Goal: Transaction & Acquisition: Purchase product/service

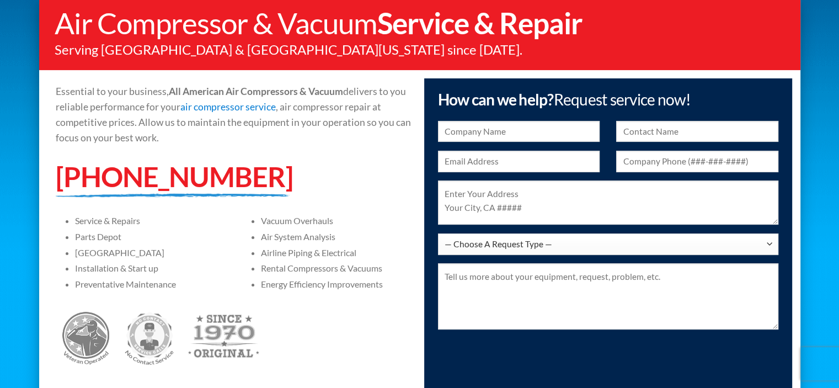
scroll to position [112, 0]
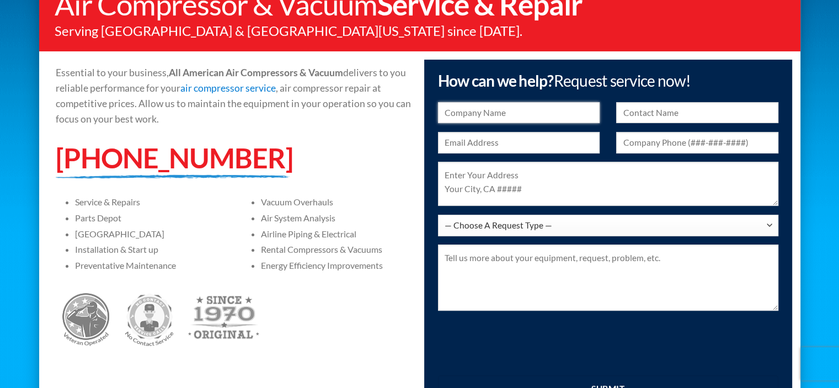
click at [461, 114] on input "text" at bounding box center [519, 113] width 162 height 22
type input "IVC Cabinet"
click at [623, 112] on input "text" at bounding box center [697, 113] width 162 height 22
type input "Jay"
click at [453, 143] on input "text" at bounding box center [519, 143] width 162 height 22
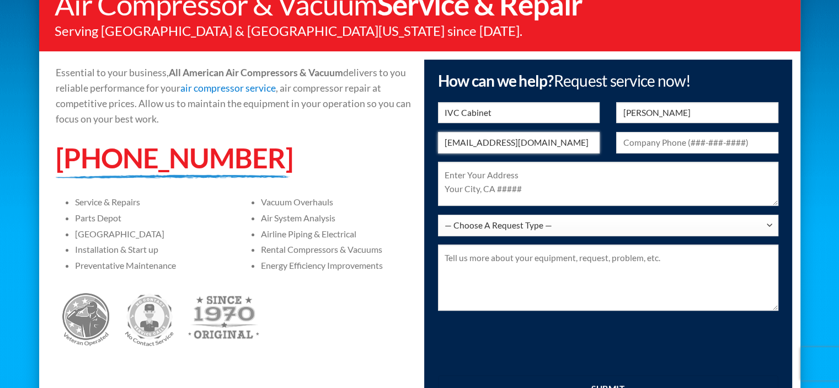
type input "ivccabinet@yahoo.com"
click at [629, 142] on input "text" at bounding box center [697, 143] width 162 height 22
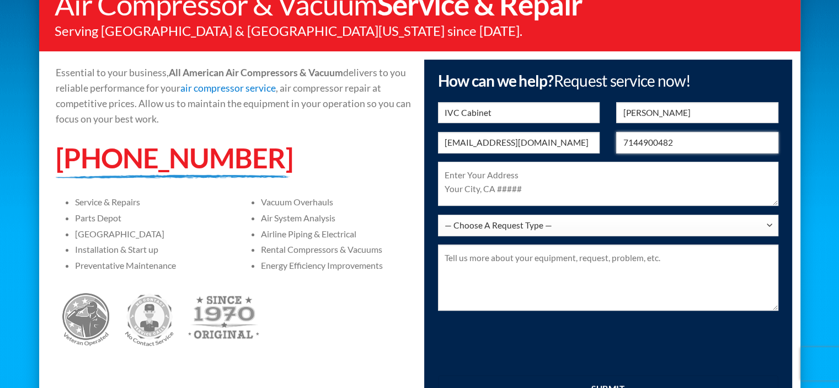
type input "7144900482"
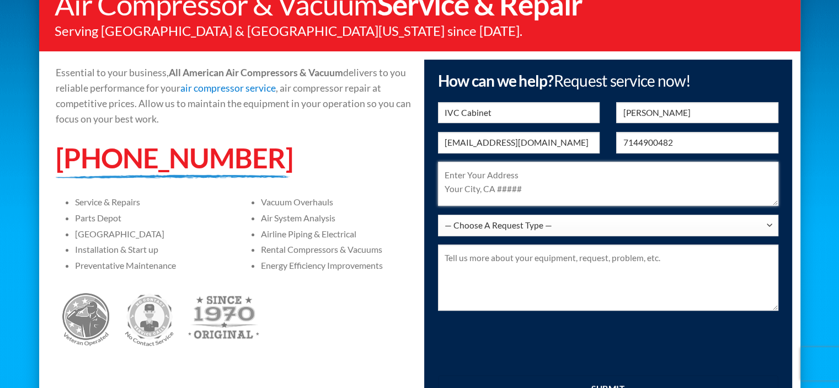
click at [450, 172] on textarea at bounding box center [608, 184] width 340 height 44
click at [545, 174] on textarea "520 South Claudina Street K Anaheim, CA 92805" at bounding box center [608, 184] width 340 height 44
click at [633, 190] on textarea "520 South Claudina Street Suites J & K Anaheim, CA 92805" at bounding box center [608, 184] width 340 height 44
type textarea "520 South Claudina Street Suites J & K Anaheim, CA 92805"
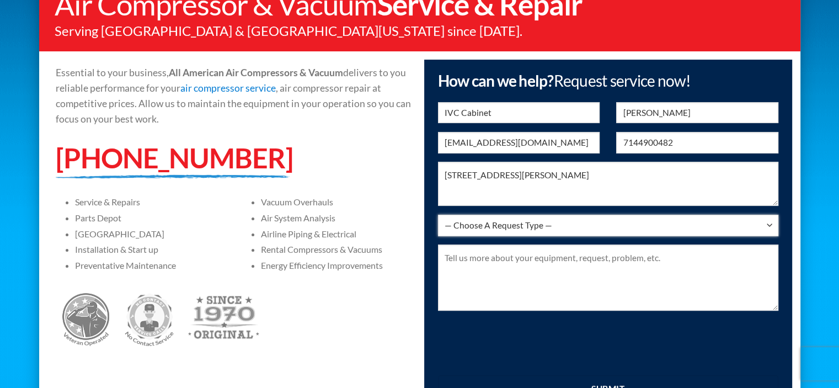
click at [769, 221] on select "— Choose A Request Type — I Have A Question Service & Repair Parts & Accessorie…" at bounding box center [608, 226] width 340 height 22
select select "Service & Repair"
click at [438, 215] on select "— Choose A Request Type — I Have A Question Service & Repair Parts & Accessorie…" at bounding box center [608, 226] width 340 height 22
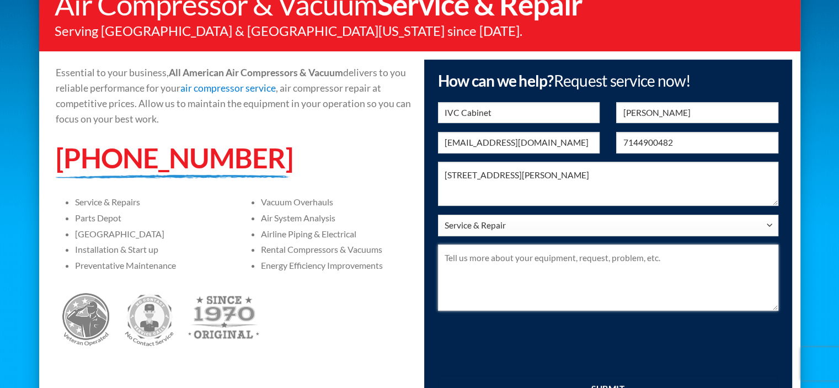
click at [450, 256] on textarea at bounding box center [608, 277] width 340 height 66
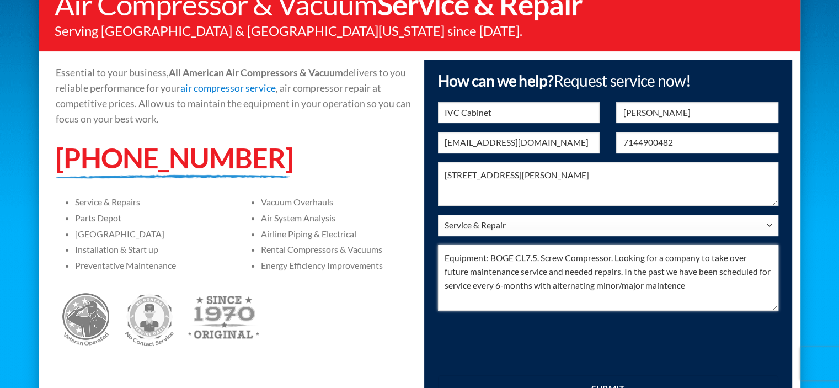
drag, startPoint x: 632, startPoint y: 284, endPoint x: 656, endPoint y: 299, distance: 28.3
click at [656, 299] on textarea "Equipment: BOGE CL7.5. Screw Compressor. Looking for a company to take over fut…" at bounding box center [608, 277] width 340 height 66
click at [645, 288] on textarea "Equipment: BOGE CL7.5. Screw Compressor. Looking for a company to take over fut…" at bounding box center [608, 277] width 340 height 66
click at [662, 286] on textarea "Equipment: BOGE CL7.5. Screw Compressor. Looking for a company to take over fut…" at bounding box center [608, 277] width 340 height 66
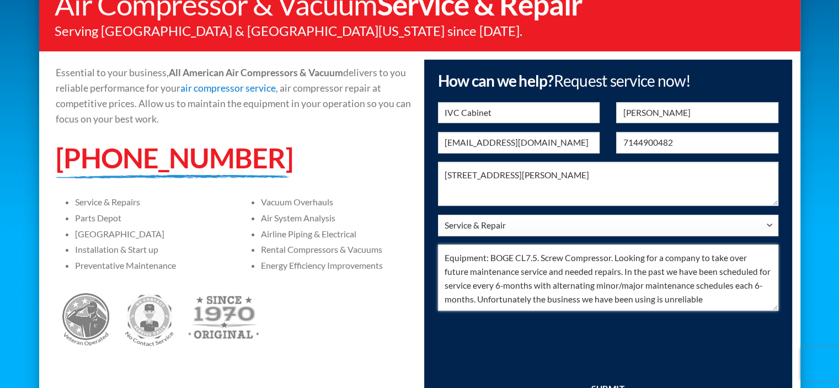
click at [666, 299] on textarea "Equipment: BOGE CL7.5. Screw Compressor. Looking for a company to take over fut…" at bounding box center [608, 277] width 340 height 66
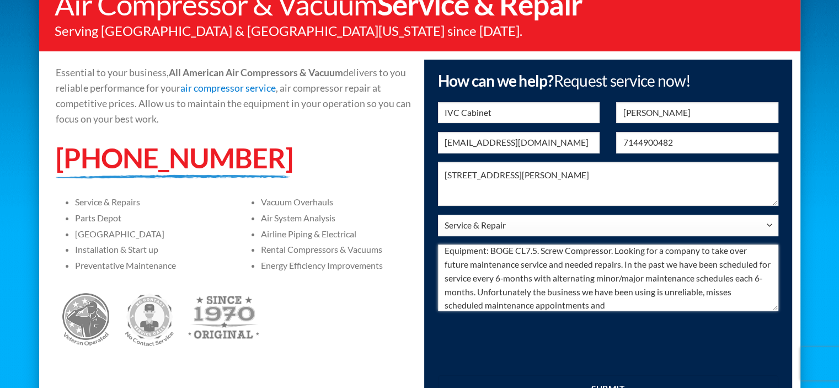
click at [602, 304] on textarea "Equipment: BOGE CL7.5. Screw Compressor. Looking for a company to take over fut…" at bounding box center [608, 277] width 340 height 66
click at [704, 303] on textarea "Equipment: BOGE CL7.5. Screw Compressor. Looking for a company to take over fut…" at bounding box center [608, 277] width 340 height 66
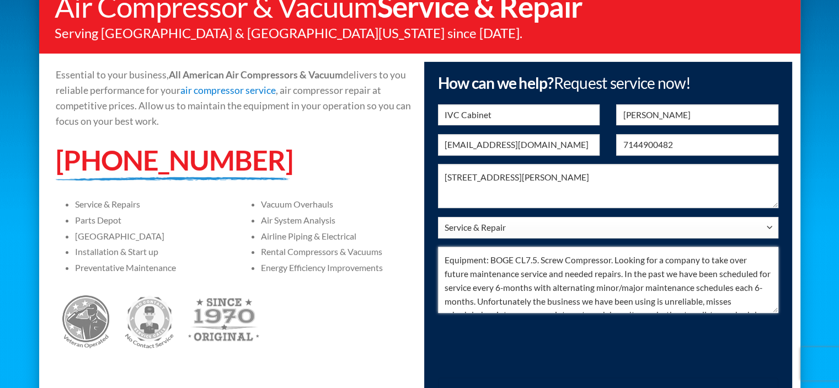
scroll to position [23, 0]
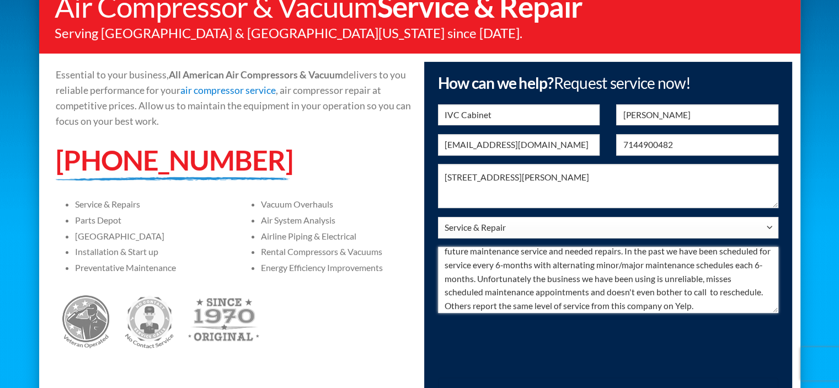
type textarea "Equipment: BOGE CL7.5. Screw Compressor. Looking for a company to take over fut…"
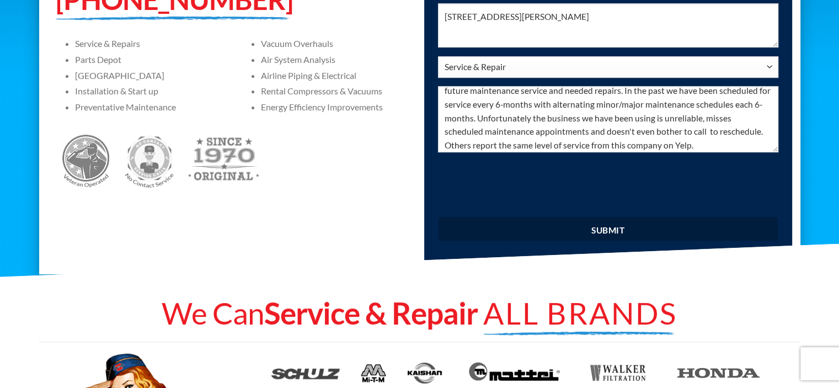
scroll to position [276, 0]
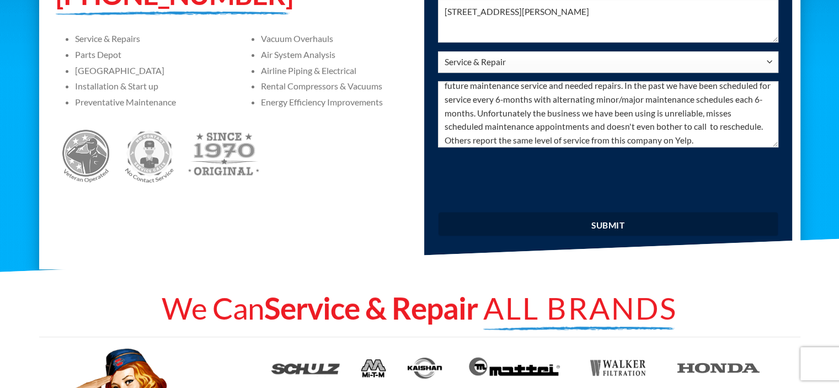
click at [607, 222] on input "submit" at bounding box center [608, 224] width 340 height 24
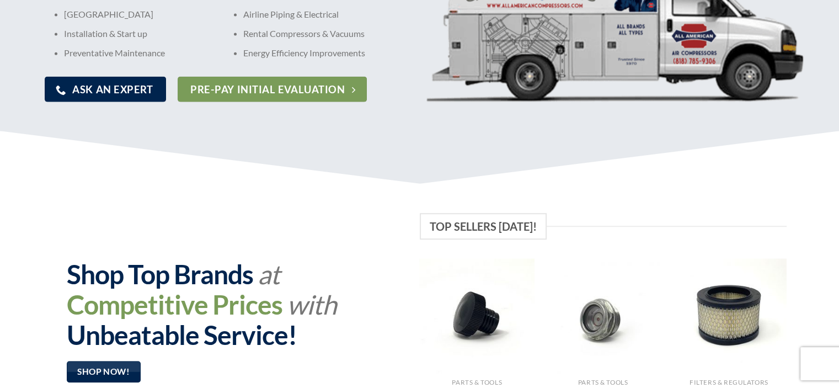
scroll to position [548, 0]
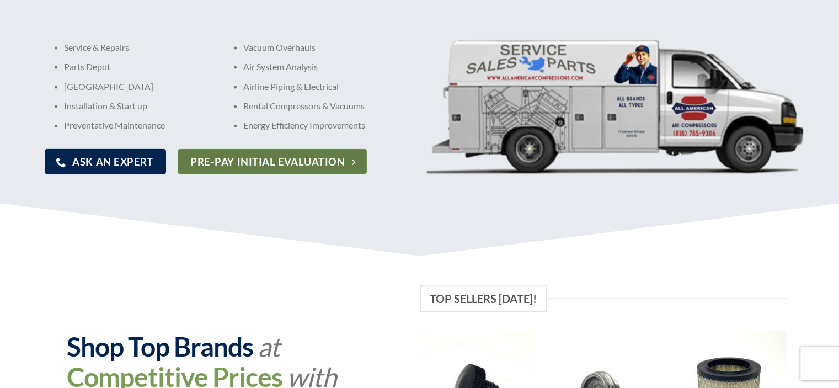
click at [258, 154] on span "Pre-pay Initial Evaluation" at bounding box center [267, 161] width 154 height 16
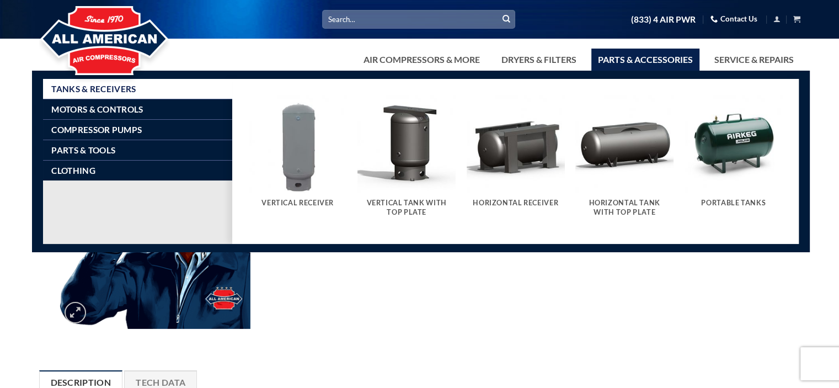
click at [642, 58] on link "Parts & Accessories" at bounding box center [645, 60] width 108 height 22
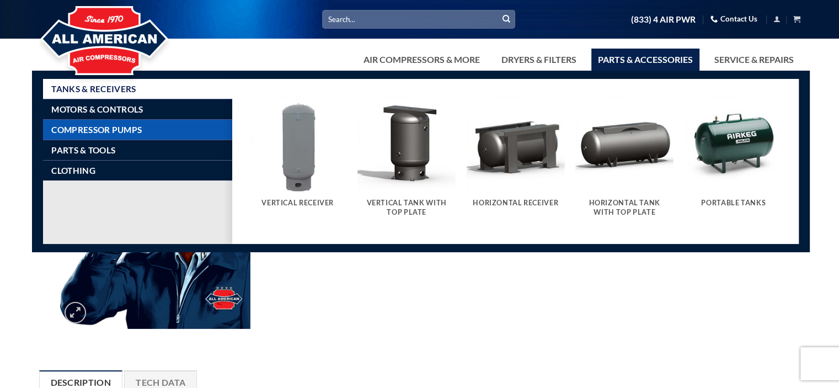
click at [120, 127] on span "Compressor Pumps" at bounding box center [96, 129] width 90 height 9
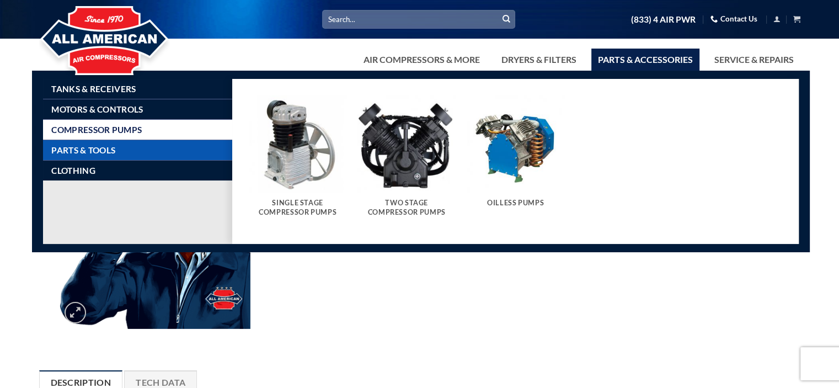
click at [104, 149] on span "Parts & Tools" at bounding box center [83, 150] width 64 height 9
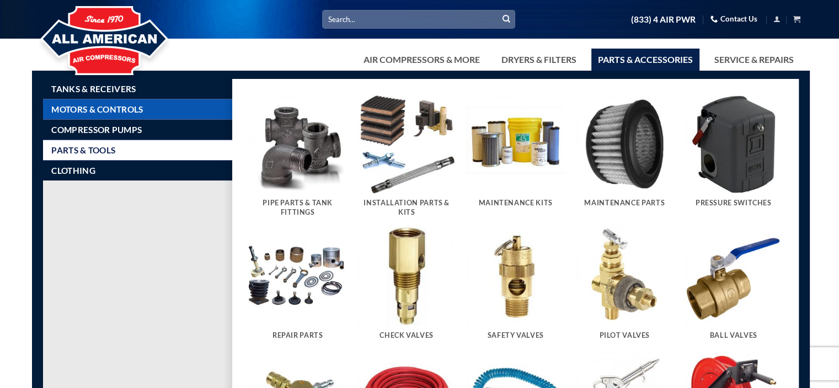
click at [110, 105] on span "Motors & Controls" at bounding box center [97, 109] width 92 height 9
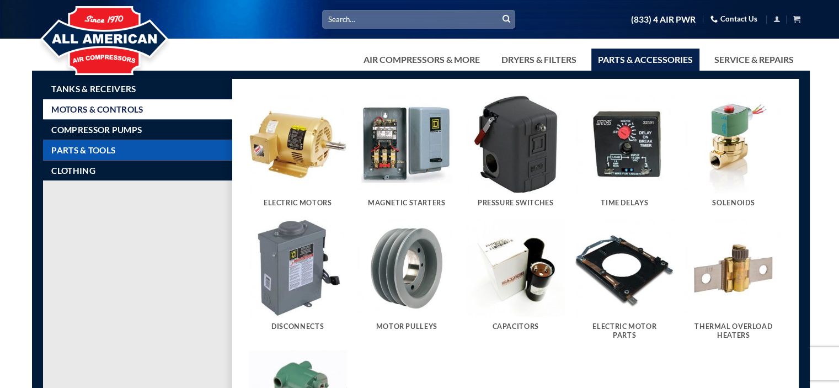
click at [110, 143] on link "Parts & Tools" at bounding box center [141, 150] width 181 height 20
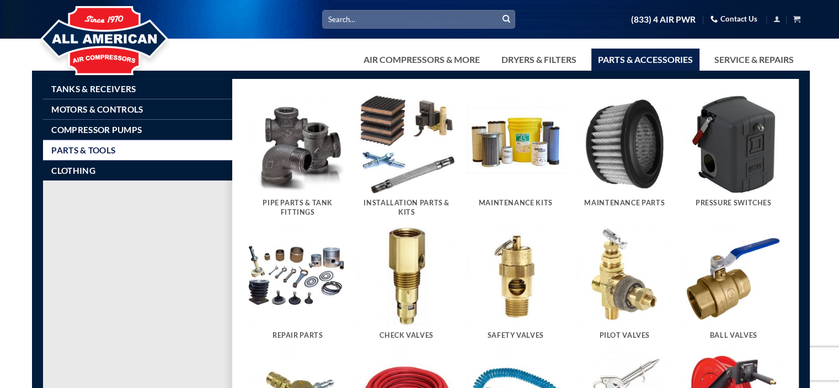
click at [506, 202] on h5 "Maintenance Kits" at bounding box center [515, 203] width 87 height 9
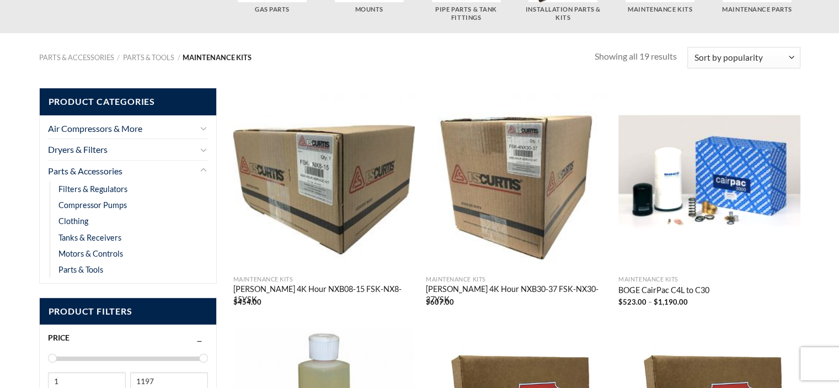
scroll to position [221, 0]
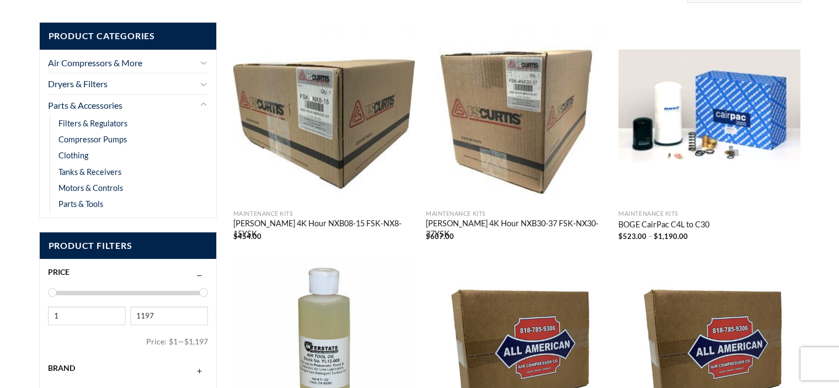
click at [651, 223] on link "BOGE CairPac C4L to C30" at bounding box center [663, 225] width 91 height 12
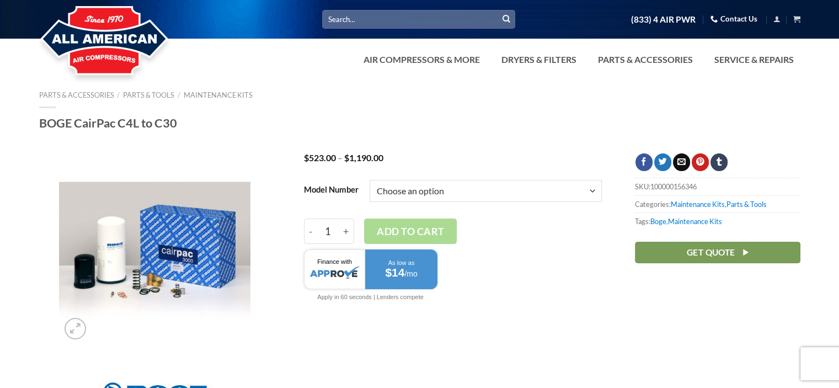
scroll to position [55, 0]
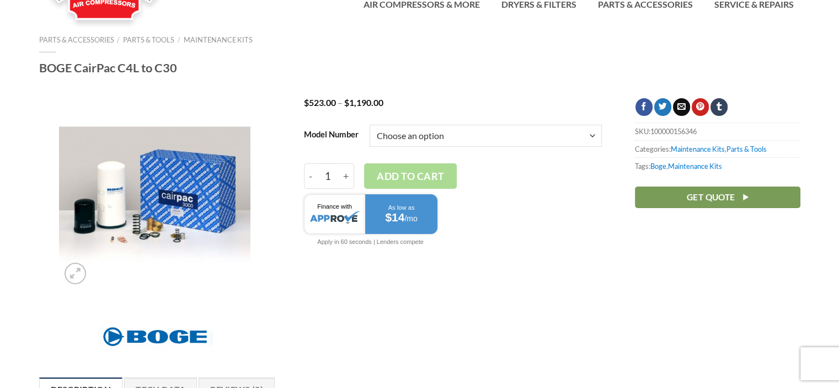
click at [588, 138] on select "Choose an option C10L C15/F C15L or C20L C16/F C20/F C25/F or C30/F C4L or C5L …" at bounding box center [485, 136] width 232 height 22
select select "c7l-or-c9"
click at [369, 125] on select "Choose an option C10L C15/F C15L or C20L C16/F C20/F C25/F or C30/F C4L or C5L …" at bounding box center [485, 136] width 232 height 22
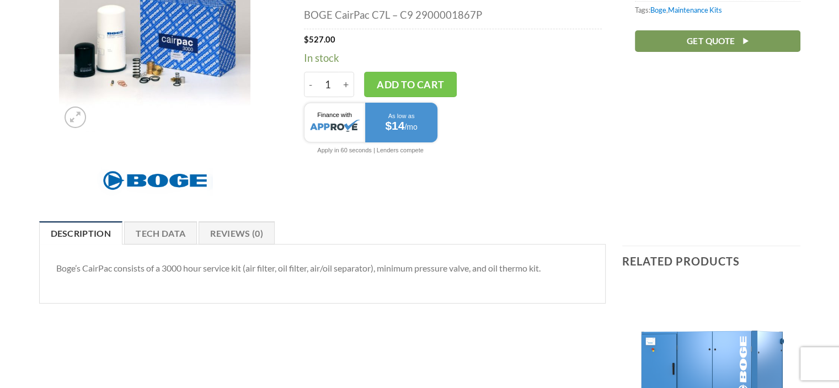
scroll to position [221, 0]
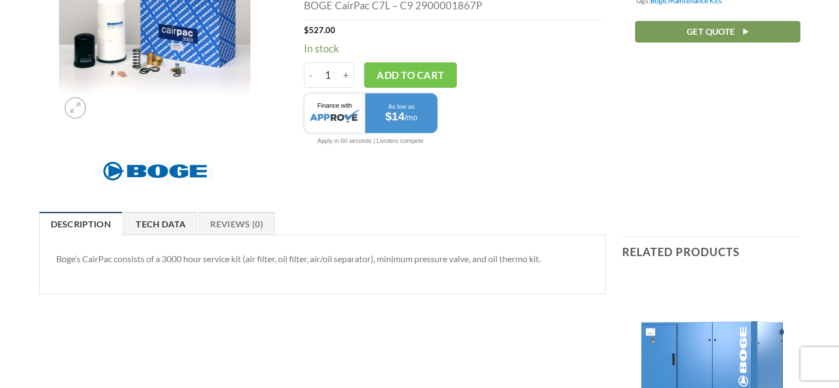
click at [161, 217] on link "Tech Data" at bounding box center [160, 223] width 73 height 23
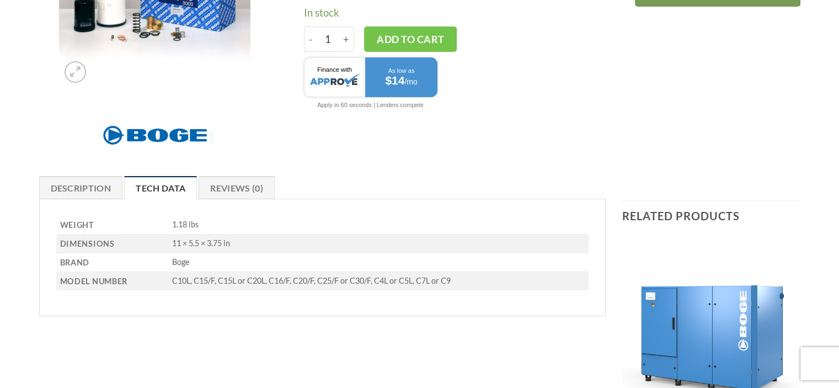
scroll to position [276, 0]
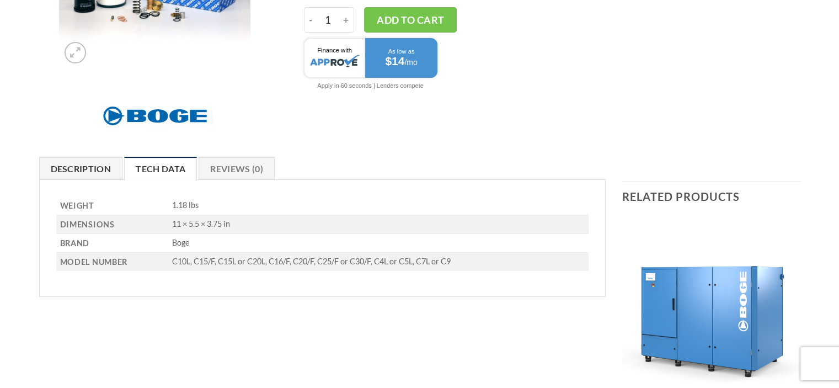
click at [100, 165] on link "Description" at bounding box center [81, 168] width 84 height 23
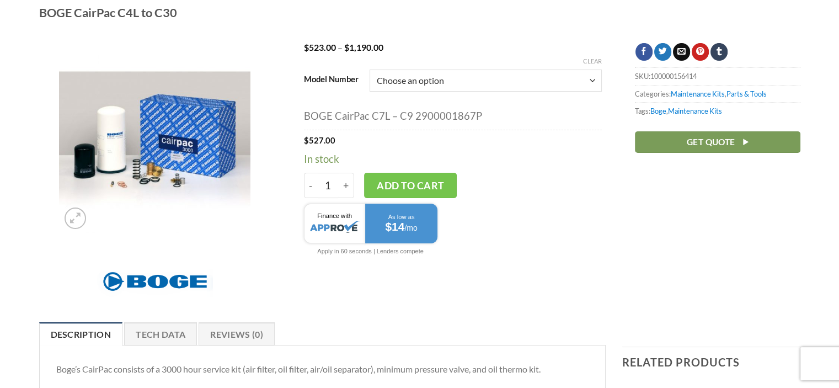
scroll to position [110, 0]
click at [157, 164] on img at bounding box center [154, 138] width 191 height 191
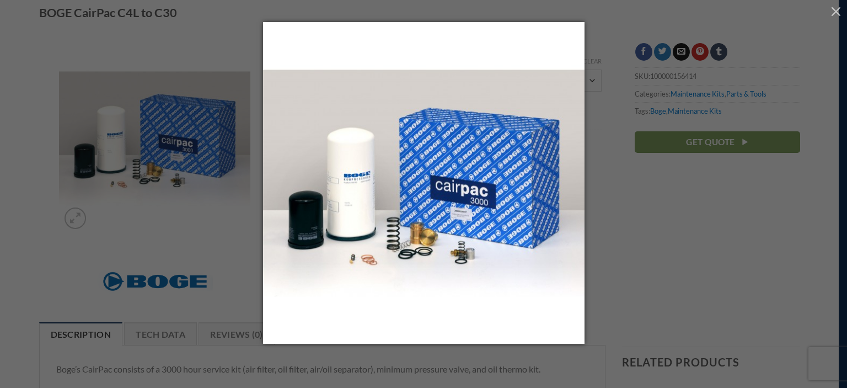
click at [666, 201] on div at bounding box center [423, 194] width 847 height 388
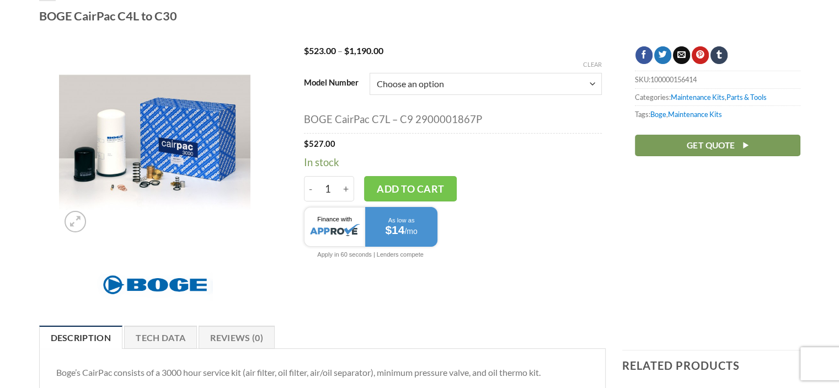
scroll to position [0, 0]
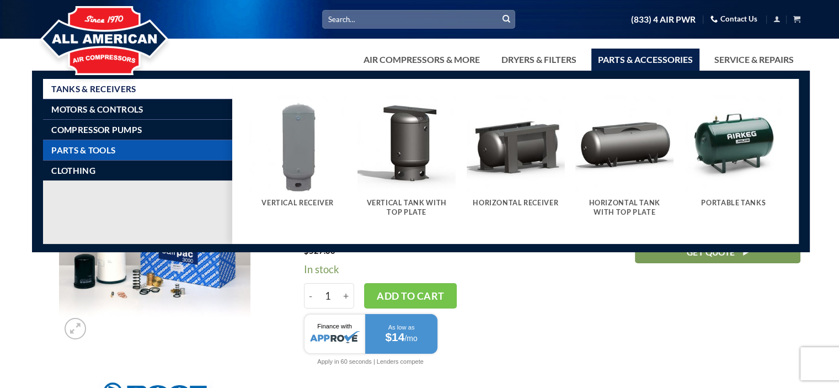
click at [106, 146] on span "Parts & Tools" at bounding box center [83, 150] width 64 height 9
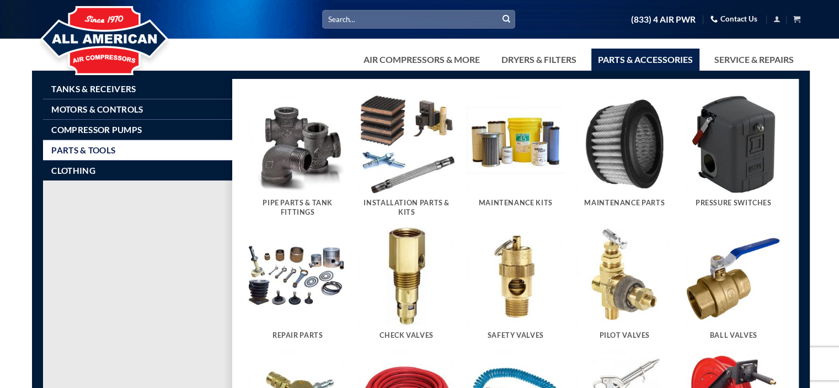
click at [615, 201] on h5 "Maintenance Parts" at bounding box center [624, 203] width 87 height 9
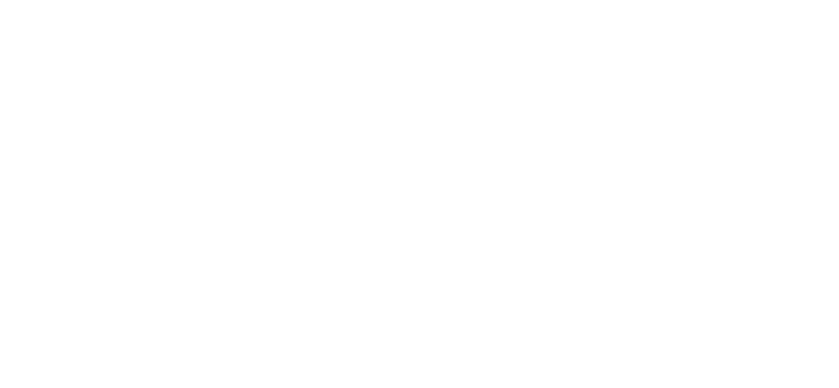
click at [0, 0] on html at bounding box center [0, 0] width 0 height 0
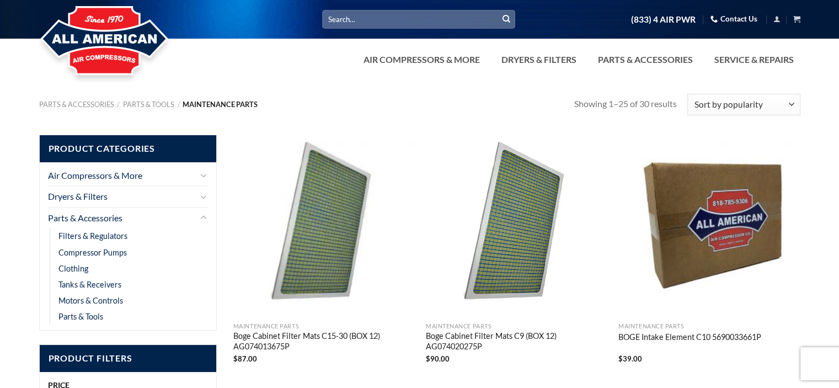
click at [329, 20] on input "Search for:" at bounding box center [418, 19] width 193 height 18
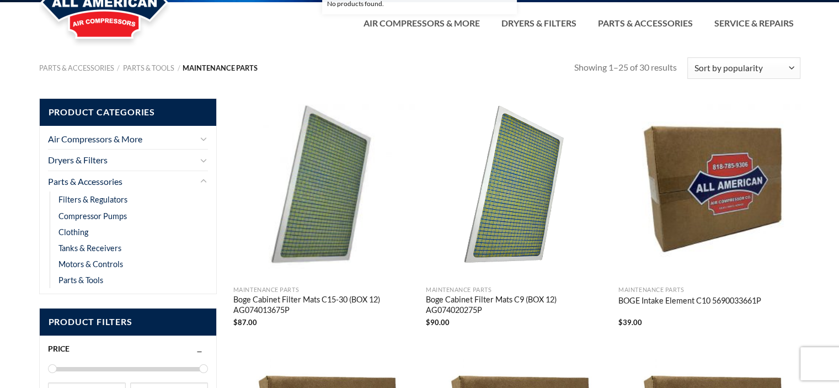
scroll to position [55, 0]
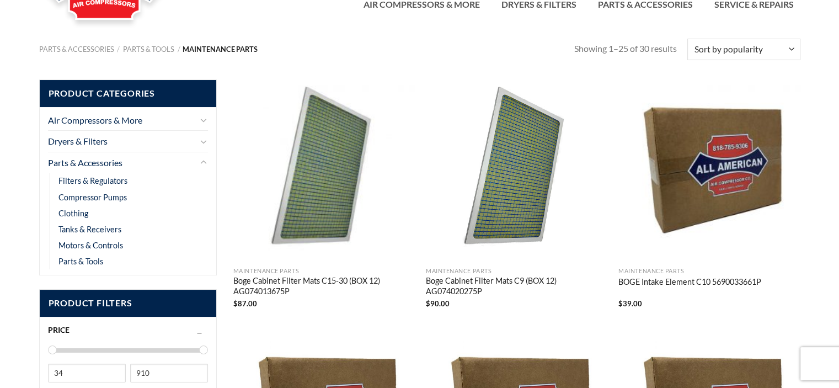
type input "2900001866"
click at [790, 49] on select "Sort by popularity Sort by average rating Sort by latest Sort by price: low to …" at bounding box center [743, 50] width 112 height 22
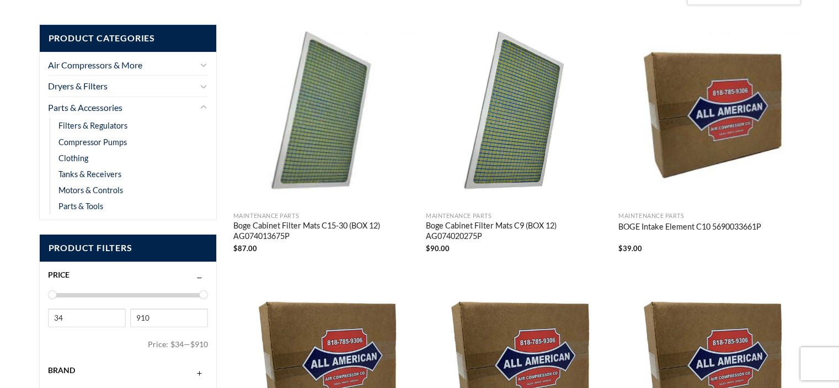
scroll to position [110, 0]
click at [102, 125] on link "Filters & Regulators" at bounding box center [92, 125] width 69 height 16
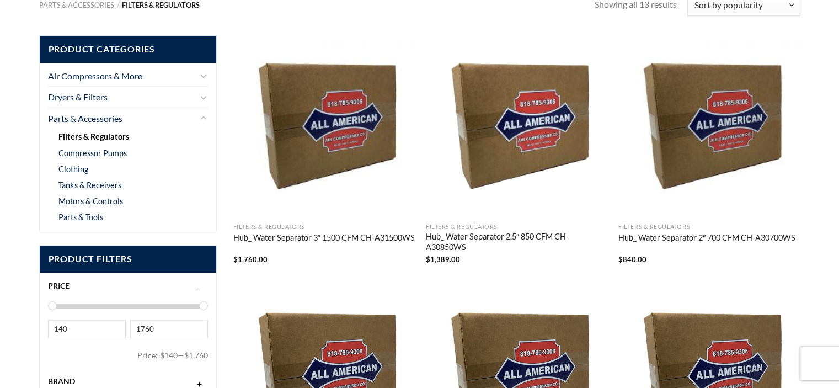
scroll to position [110, 0]
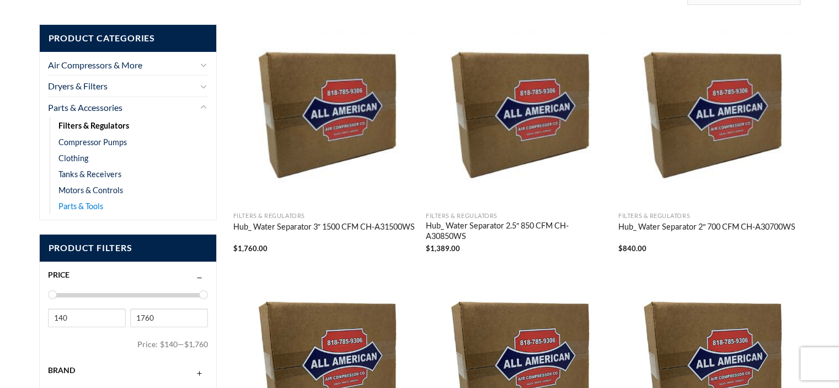
click at [82, 206] on link "Parts & Tools" at bounding box center [80, 206] width 45 height 16
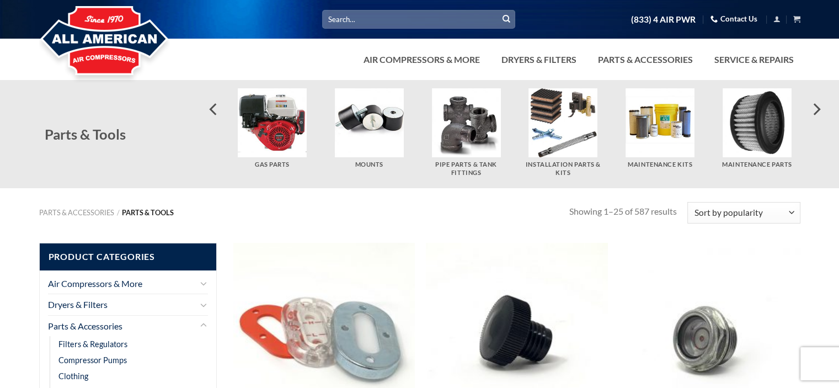
click at [656, 123] on img "Visit product category Maintenance Kits" at bounding box center [659, 122] width 69 height 69
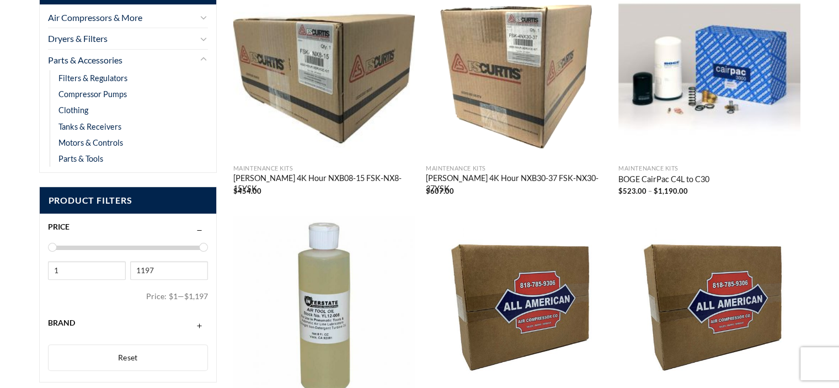
scroll to position [276, 0]
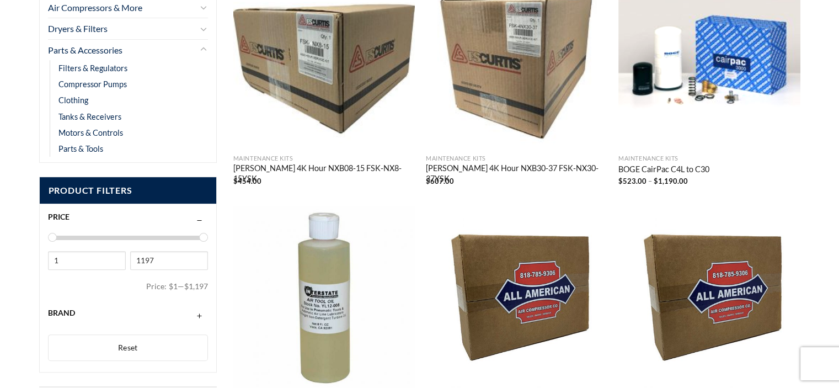
click at [649, 169] on link "BOGE CairPac C4L to C30" at bounding box center [663, 170] width 91 height 12
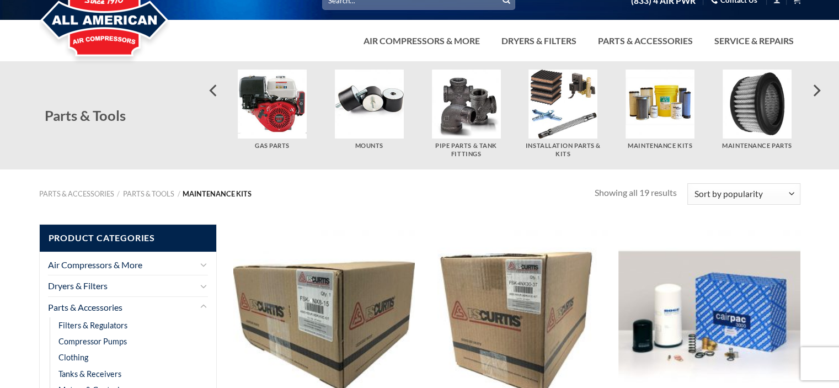
scroll to position [0, 0]
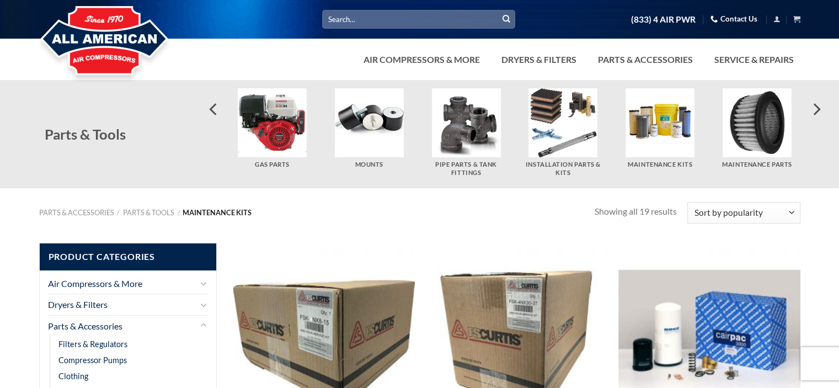
click at [754, 125] on img "Visit product category Maintenance Parts" at bounding box center [756, 122] width 69 height 69
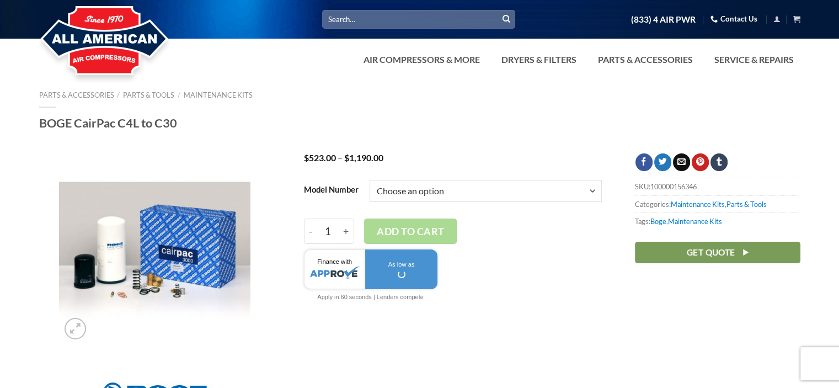
click at [589, 189] on select "Choose an option C10L C15/F C15L or C20L C16/F C20/F C25/F or C30/F C4L or C5L …" at bounding box center [485, 191] width 232 height 22
select select "c7l-or-c9"
click at [369, 180] on select "Choose an option C10L C15/F C15L or C20L C16/F C20/F C25/F or C30/F C4L or C5L …" at bounding box center [485, 191] width 232 height 22
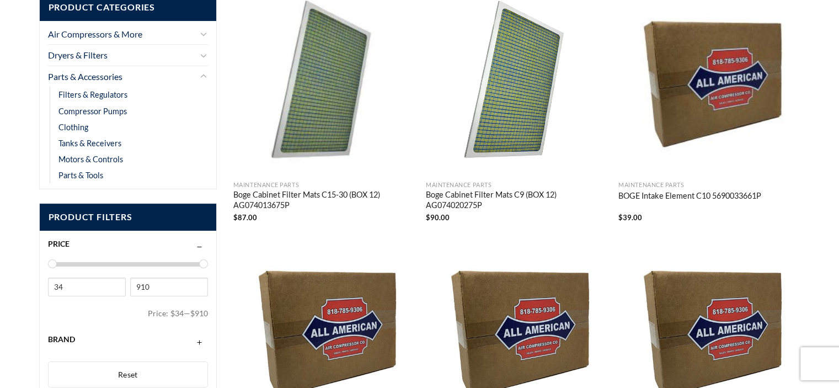
scroll to position [165, 0]
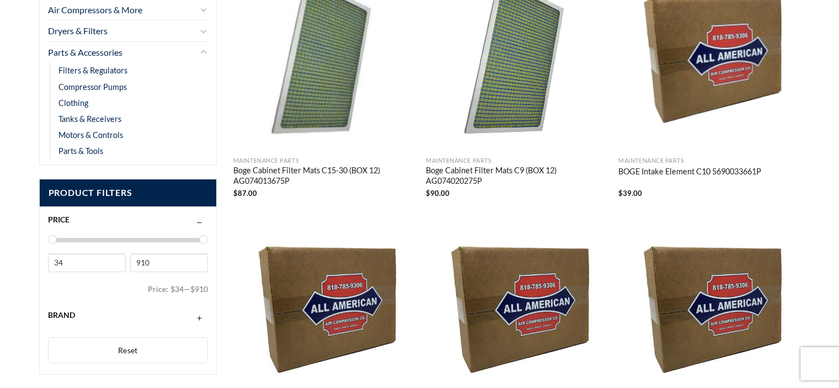
click at [673, 171] on link "BOGE Intake Element C10 5690033661P" at bounding box center [689, 173] width 143 height 12
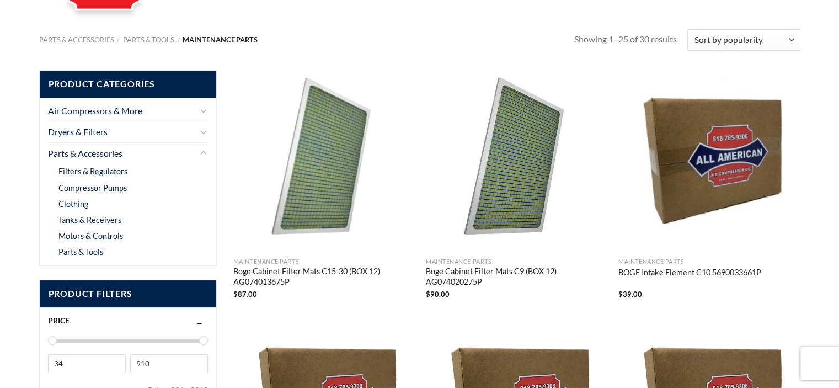
scroll to position [110, 0]
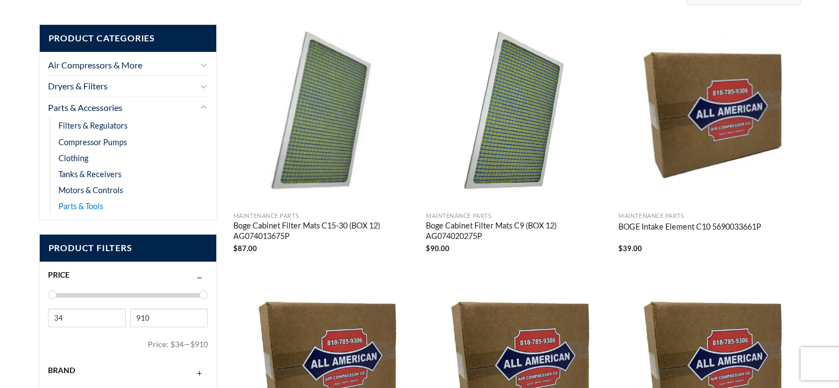
click at [79, 203] on link "Parts & Tools" at bounding box center [80, 206] width 45 height 16
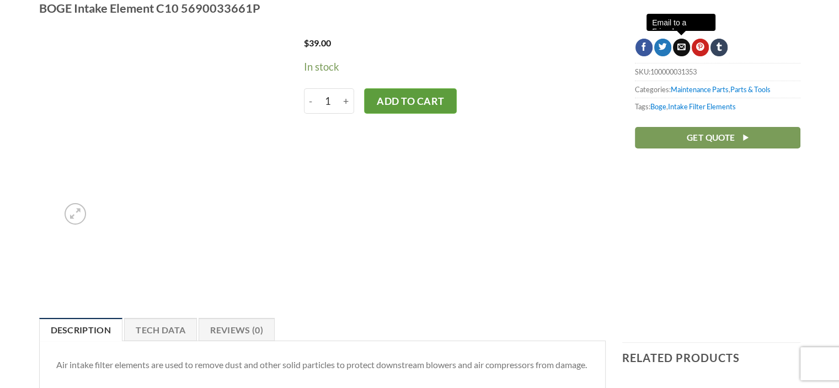
scroll to position [55, 0]
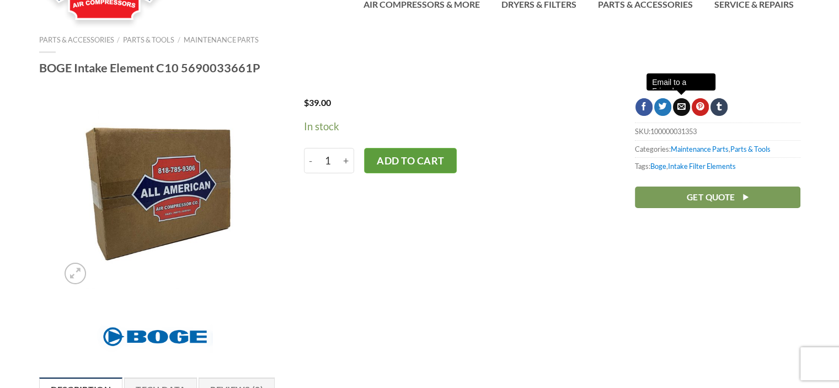
click at [408, 158] on button "Add to cart" at bounding box center [410, 160] width 93 height 25
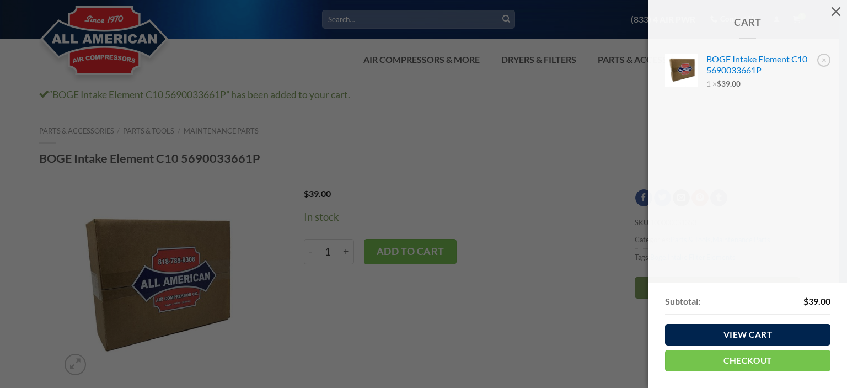
click at [533, 118] on div "Cart × BOGE Intake Element C10 5690033661P 1 × $ 39.00 Subtotal: $ 39.00 View c…" at bounding box center [423, 194] width 847 height 388
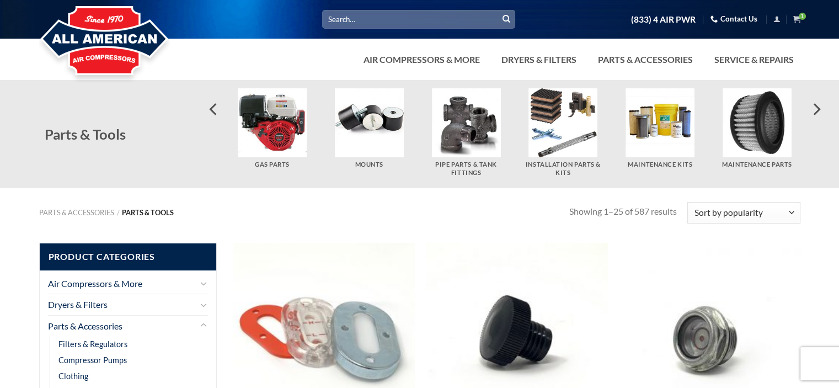
click at [661, 140] on img "Visit product category Maintenance Kits" at bounding box center [659, 122] width 69 height 69
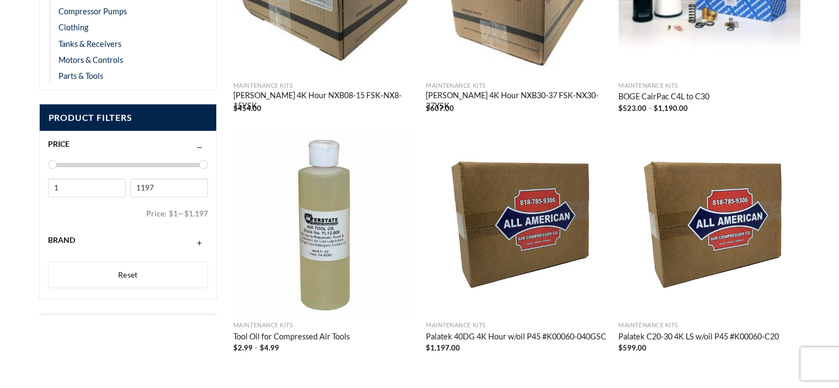
scroll to position [223, 0]
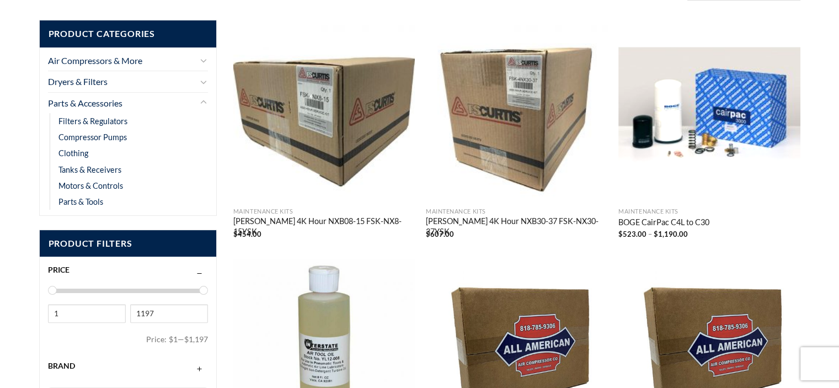
click at [668, 222] on link "BOGE CairPac C4L to C30" at bounding box center [663, 223] width 91 height 12
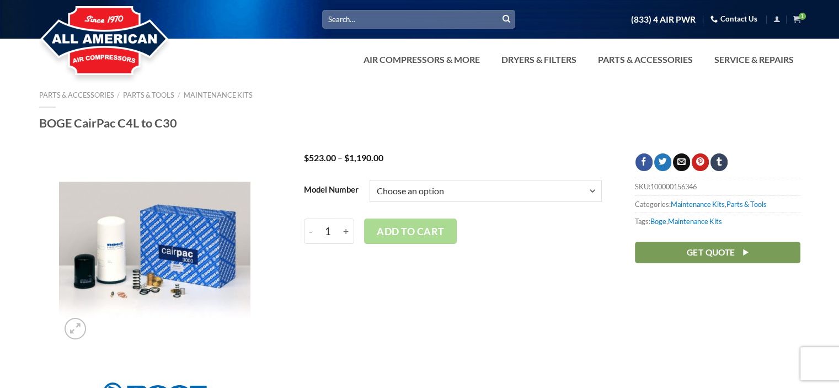
click at [589, 190] on select "Choose an option C10L C15/F C15L or C20L C16/F C20/F C25/F or C30/F C4L or C5L …" at bounding box center [485, 191] width 232 height 22
click at [369, 180] on select "Choose an option C10L C15/F C15L or C20L C16/F C20/F C25/F or C30/F C4L or C5L …" at bounding box center [485, 191] width 232 height 22
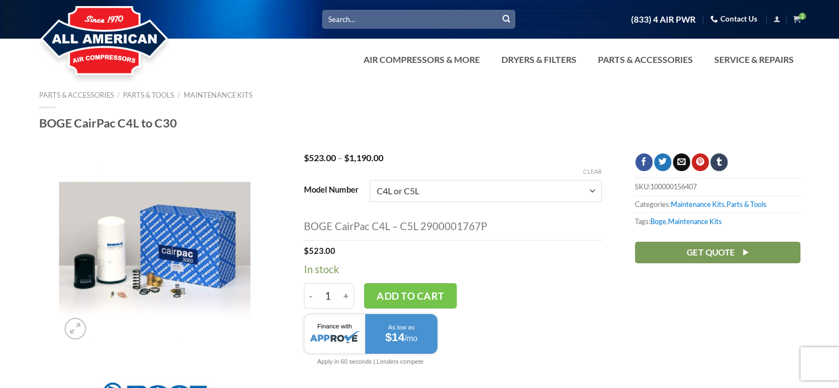
click at [591, 189] on select "Choose an option C10L C15/F C15L or C20L C16/F C20/F C25/F or C30/F C4L or C5L …" at bounding box center [485, 191] width 232 height 22
select select "c7l-or-c9"
click at [369, 180] on select "Choose an option C10L C15/F C15L or C20L C16/F C20/F C25/F or C30/F C4L or C5L …" at bounding box center [485, 191] width 232 height 22
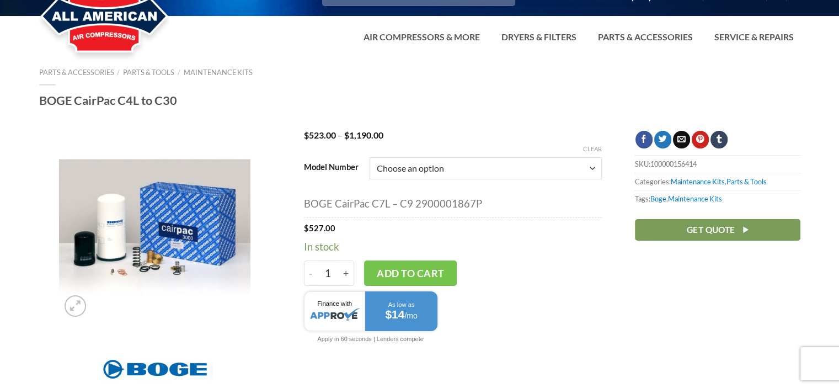
scroll to position [55, 0]
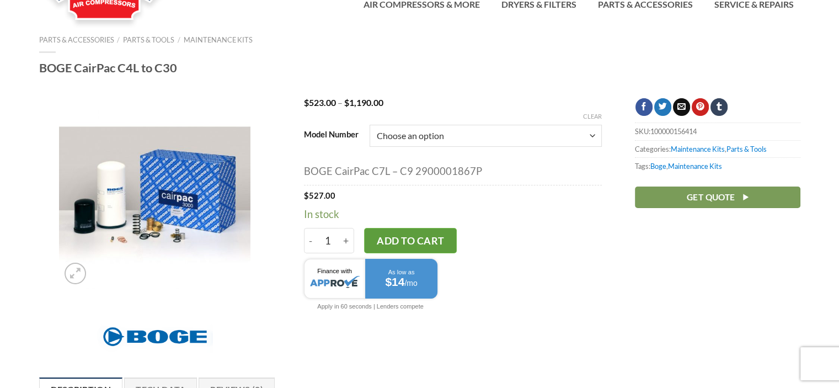
click at [419, 239] on button "Add to cart" at bounding box center [410, 240] width 93 height 25
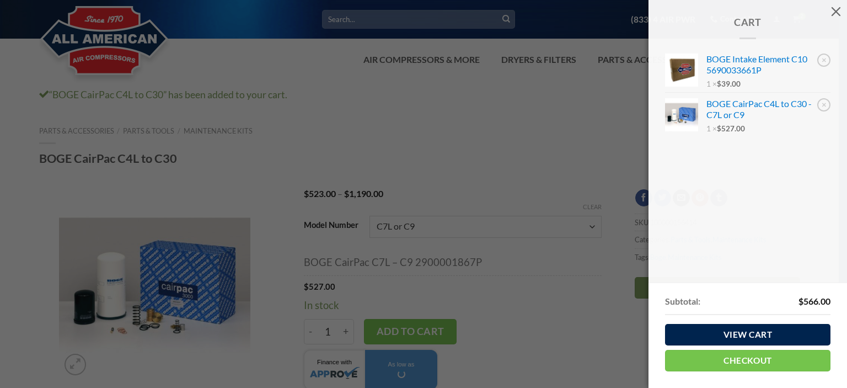
click at [559, 143] on div "Cart × BOGE Intake Element C10 5690033661P 1 × $ 39.00 × BOGE CairPac C4L to C3…" at bounding box center [423, 194] width 847 height 388
